Goal: Book appointment/travel/reservation

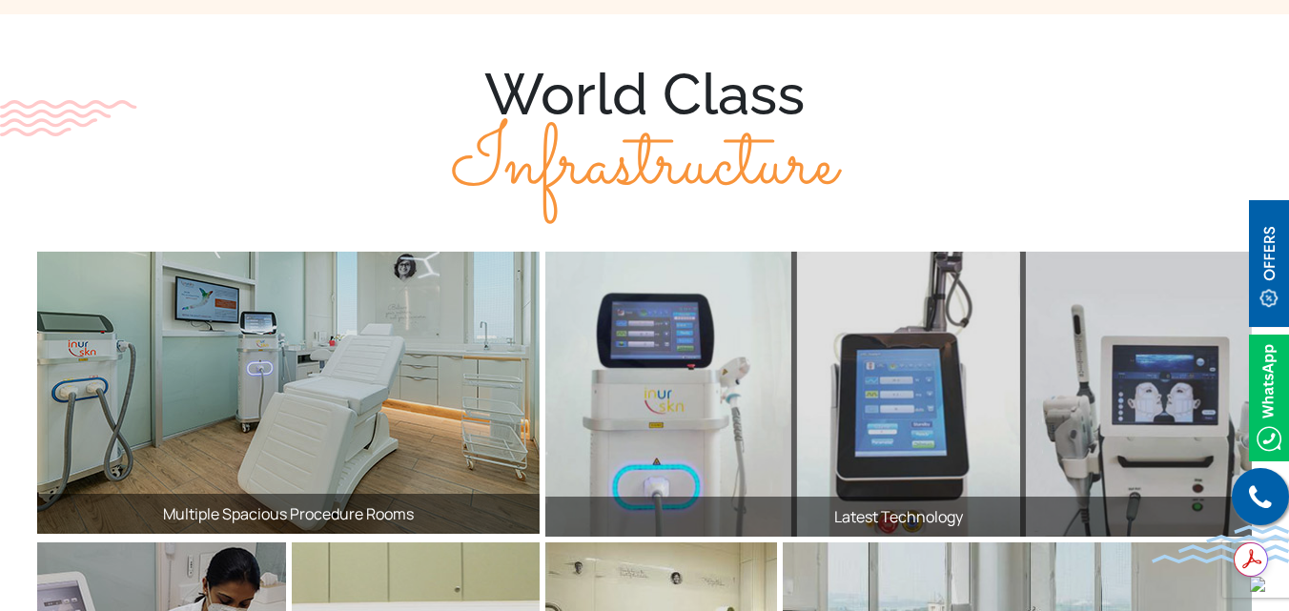
drag, startPoint x: 1294, startPoint y: 156, endPoint x: 1294, endPoint y: 577, distance: 420.3
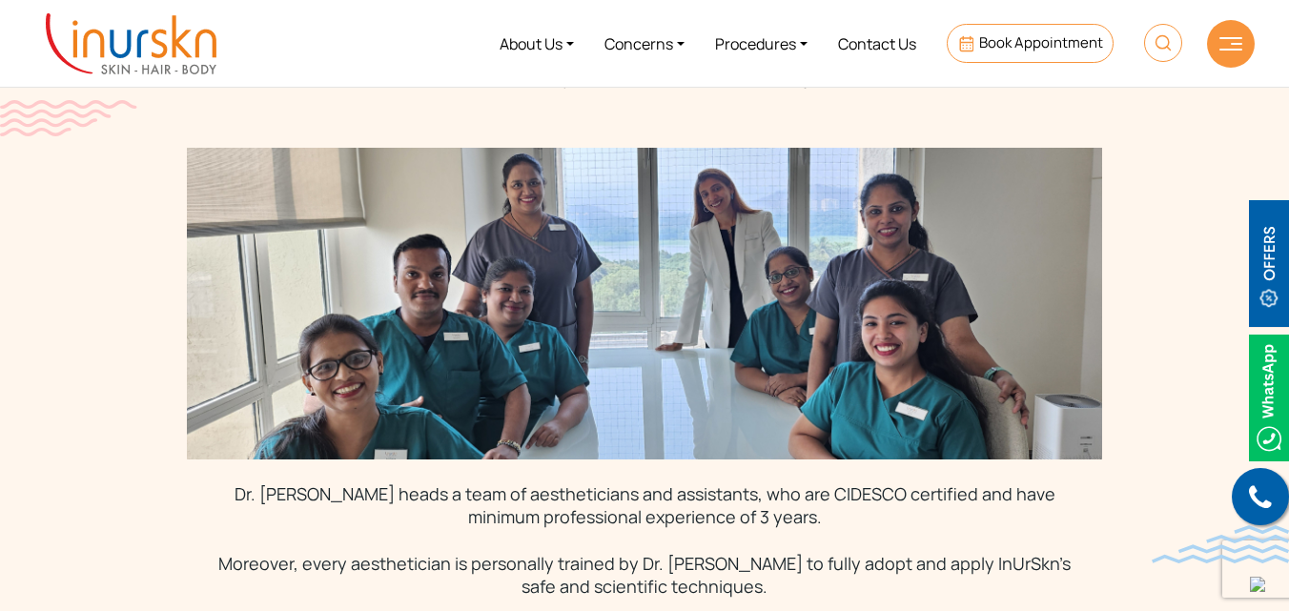
scroll to position [5254, 0]
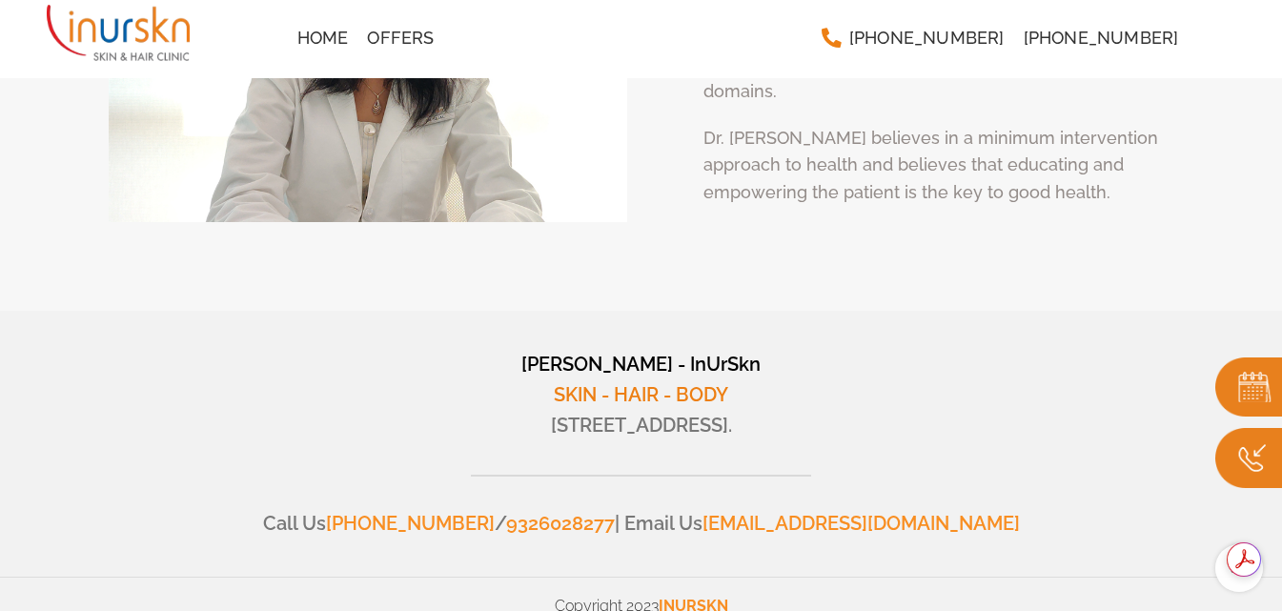
click at [1251, 375] on img at bounding box center [1248, 387] width 67 height 60
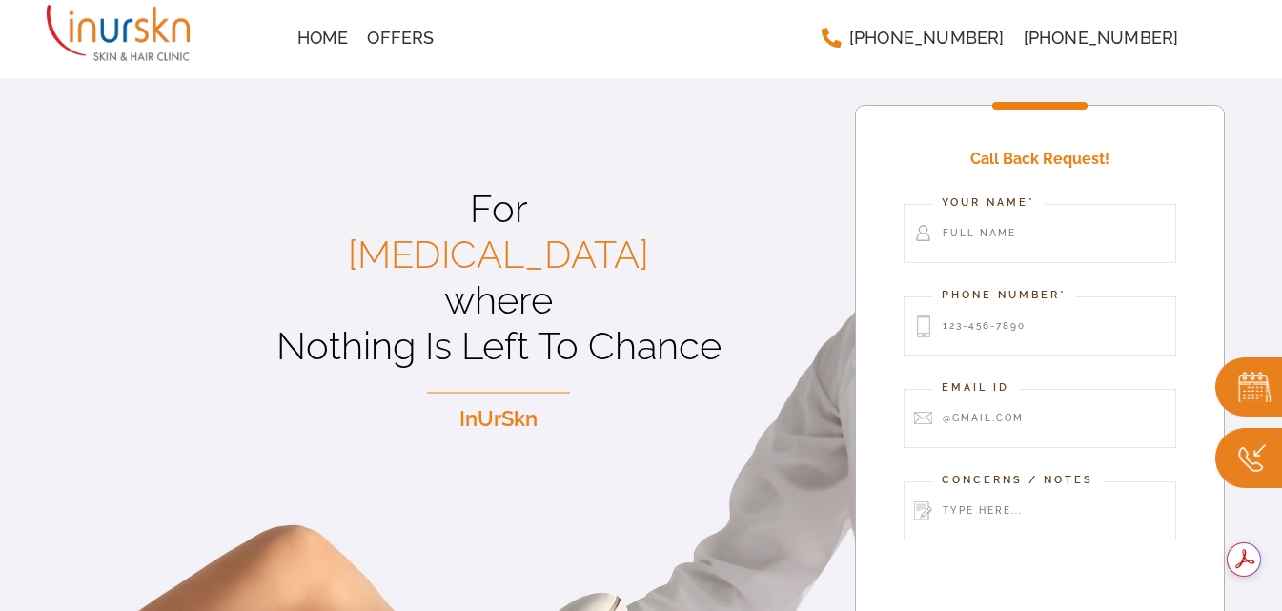
click at [1247, 449] on img at bounding box center [1248, 458] width 67 height 60
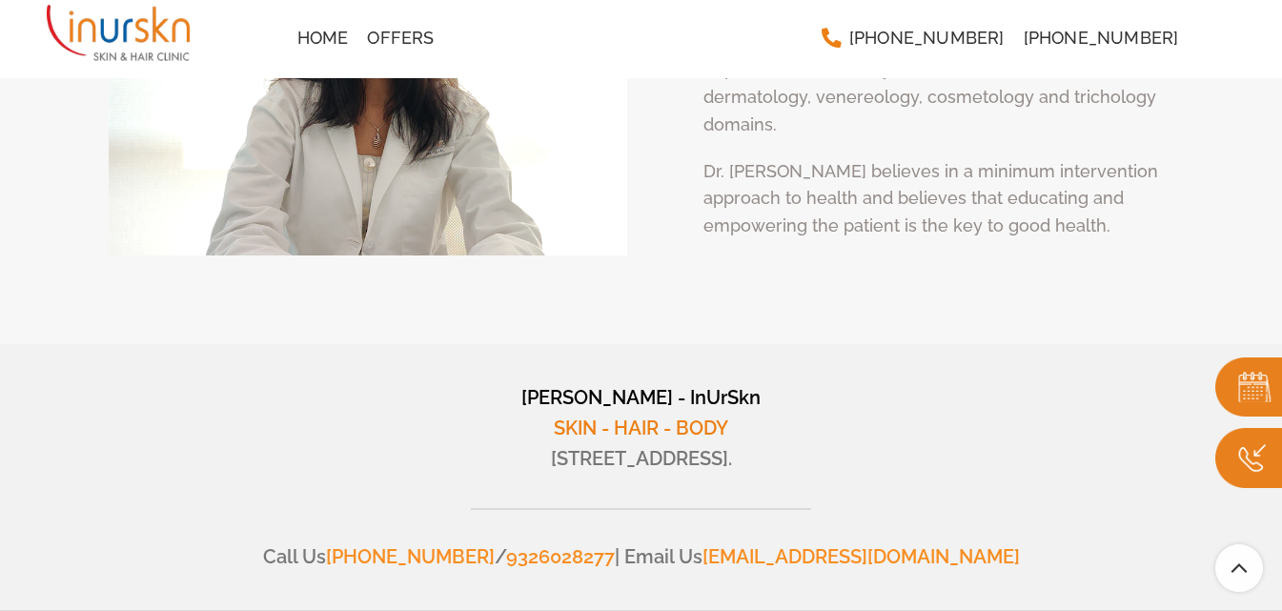
scroll to position [7294, 0]
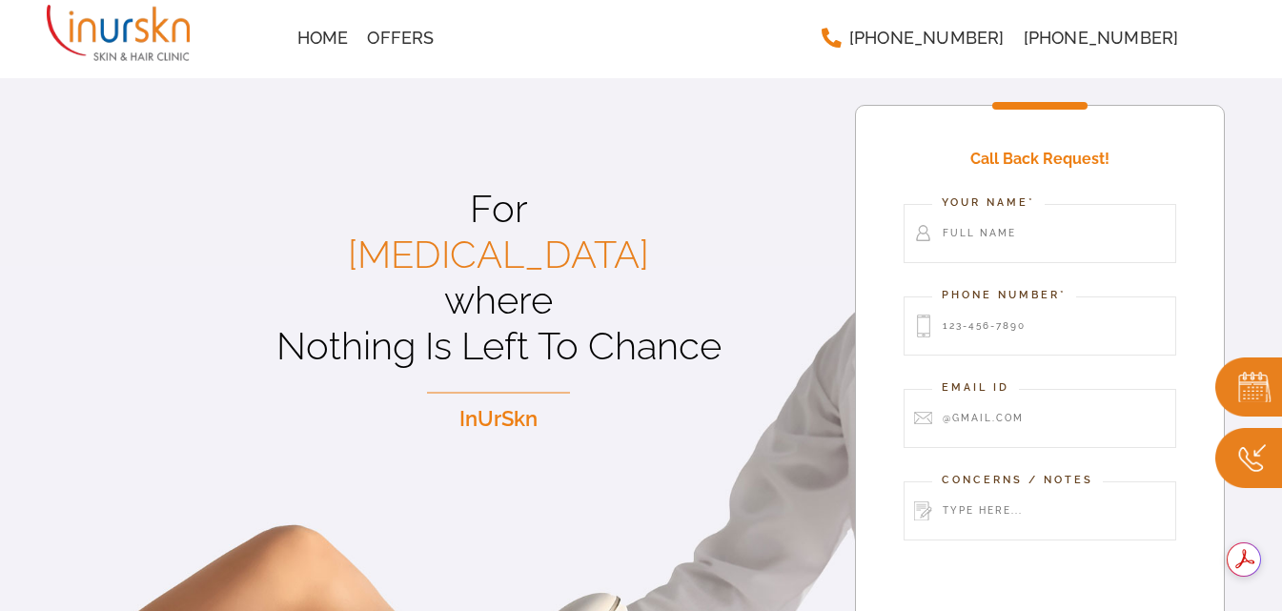
click at [1241, 443] on img at bounding box center [1248, 458] width 67 height 60
click at [1242, 387] on img at bounding box center [1248, 387] width 67 height 60
